Goal: Navigation & Orientation: Find specific page/section

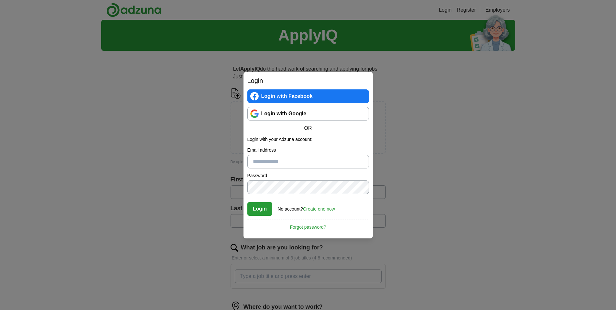
type input "**********"
click at [268, 212] on button "Login" at bounding box center [259, 209] width 25 height 14
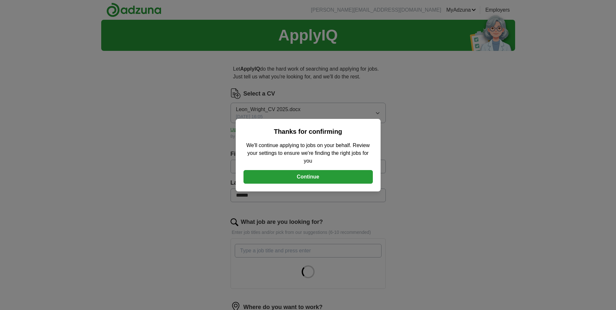
click at [259, 180] on button "Continue" at bounding box center [308, 177] width 129 height 14
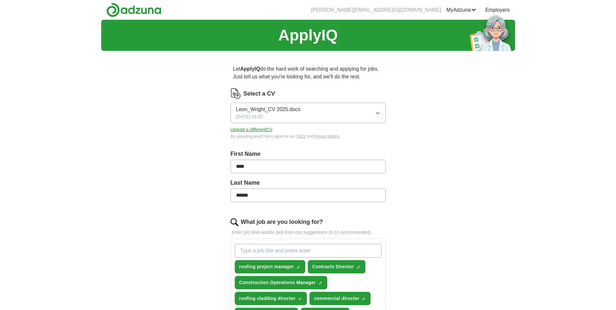
click at [0, 0] on link "Posted jobs" at bounding box center [0, 0] width 0 height 0
